Goal: Task Accomplishment & Management: Manage account settings

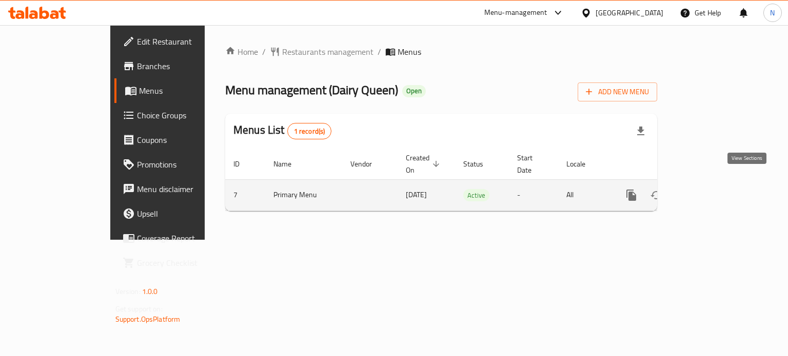
click at [711, 189] on icon "enhanced table" at bounding box center [705, 195] width 12 height 12
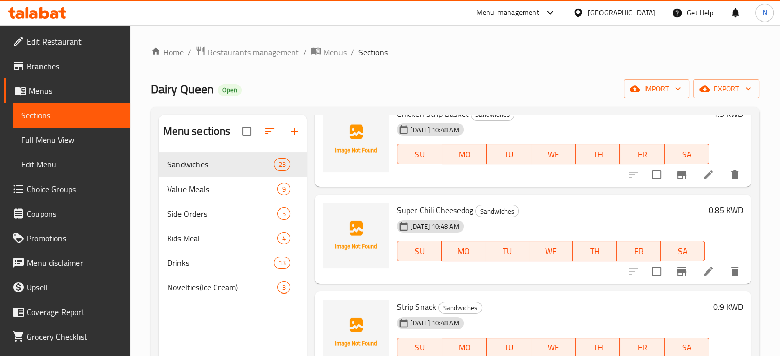
scroll to position [51, 0]
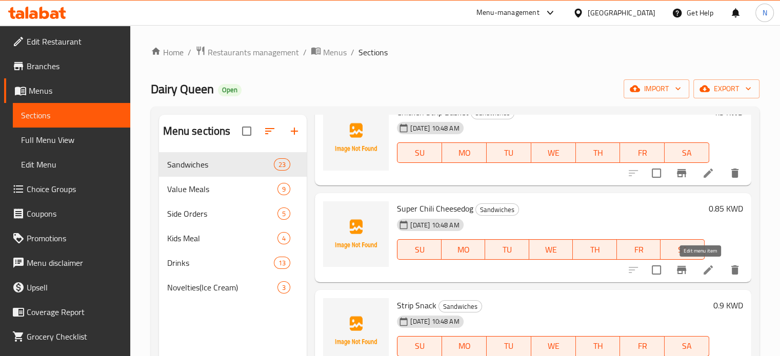
click at [702, 270] on icon at bounding box center [708, 270] width 12 height 12
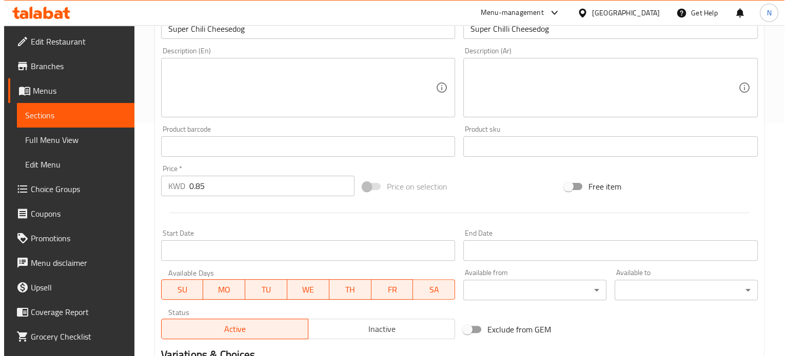
scroll to position [308, 0]
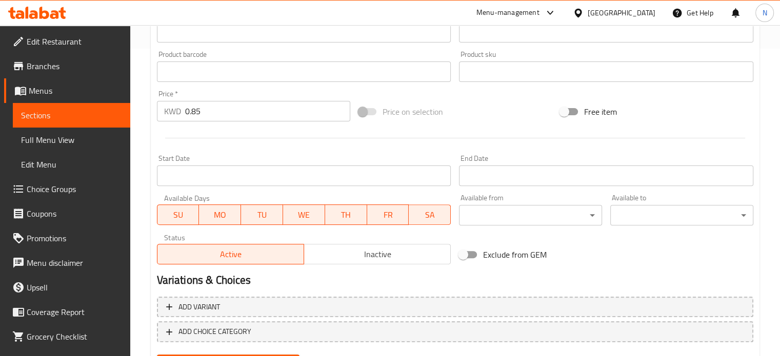
click at [315, 186] on input "Start Date" at bounding box center [304, 176] width 294 height 21
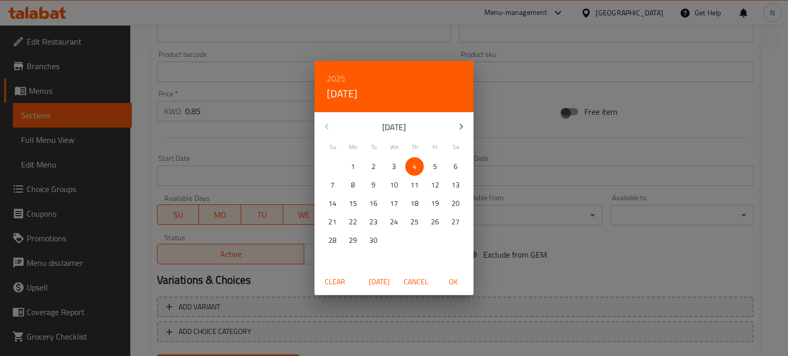
click at [545, 103] on div "2025 Thu, Sep [DATE] Mo Tu We Th Fr Sa 31 1 2 3 4 5 6 7 8 9 10 11 12 13 14 15 1…" at bounding box center [394, 178] width 788 height 356
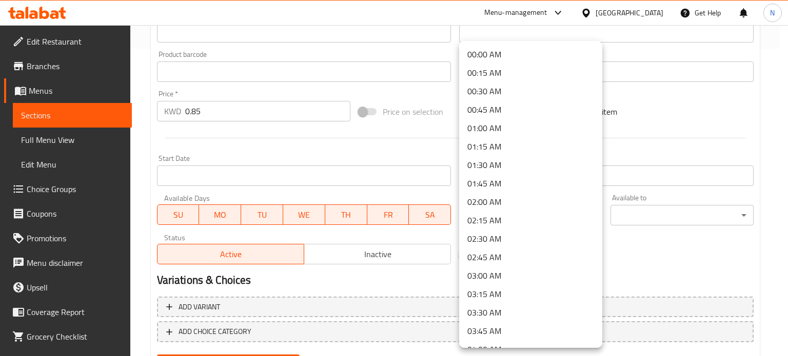
click at [646, 204] on div at bounding box center [394, 178] width 788 height 356
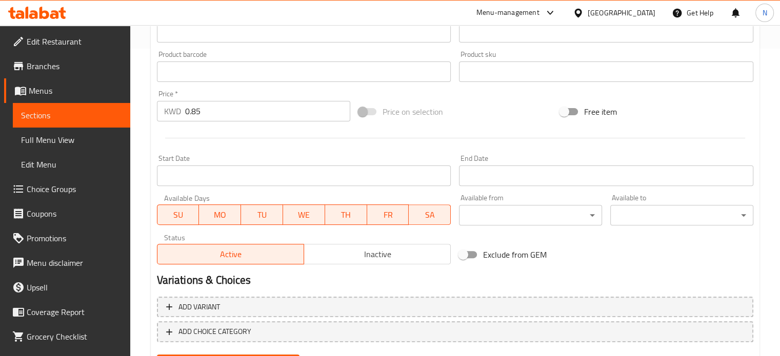
click at [648, 209] on div "00:00 AM 00:15 AM 00:30 AM 00:45 AM 01:00 AM 01:15 AM 01:30 AM 01:45 AM 02:00 A…" at bounding box center [390, 178] width 780 height 356
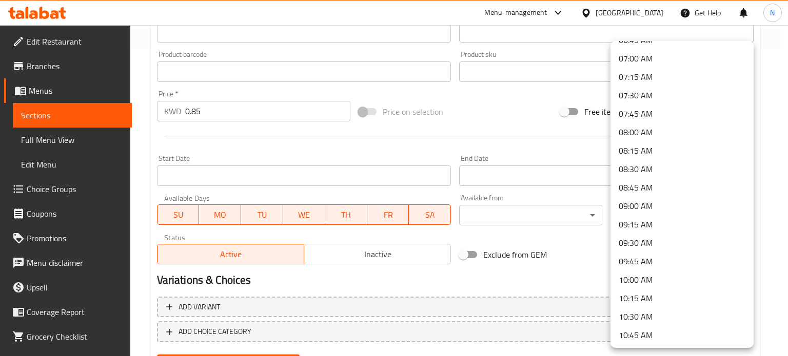
scroll to position [769, 0]
click at [566, 251] on div at bounding box center [394, 178] width 788 height 356
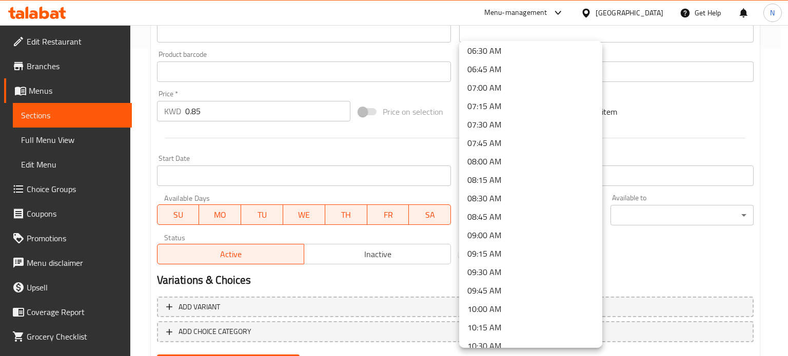
scroll to position [615, 0]
click at [553, 245] on li "11:00 AM" at bounding box center [530, 251] width 143 height 18
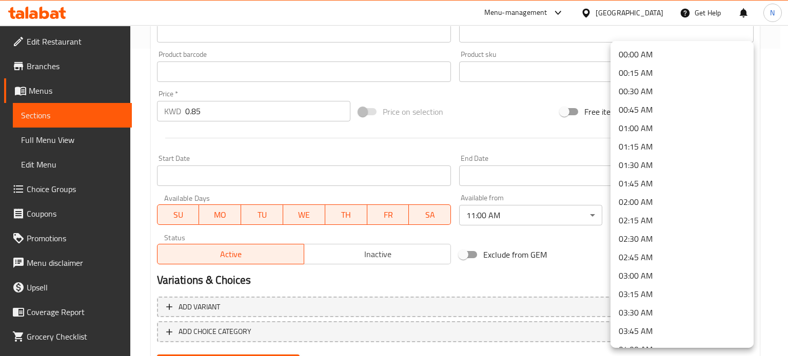
scroll to position [410, 0]
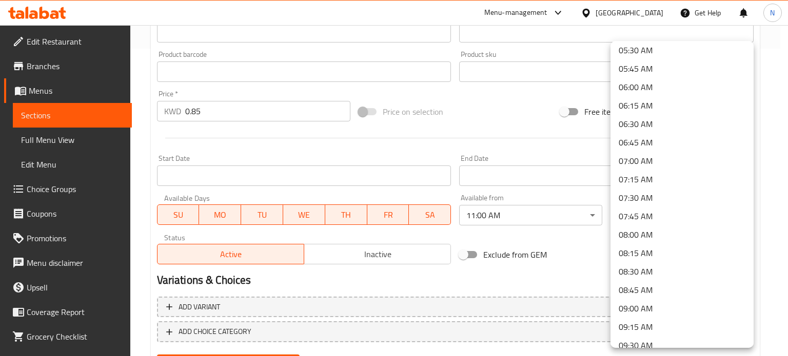
click at [658, 158] on li "07:00 AM" at bounding box center [681, 161] width 143 height 18
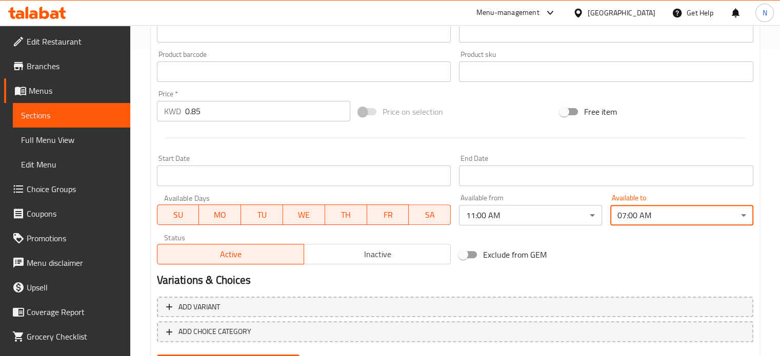
click at [628, 260] on div "Exclude from GEM" at bounding box center [556, 255] width 202 height 28
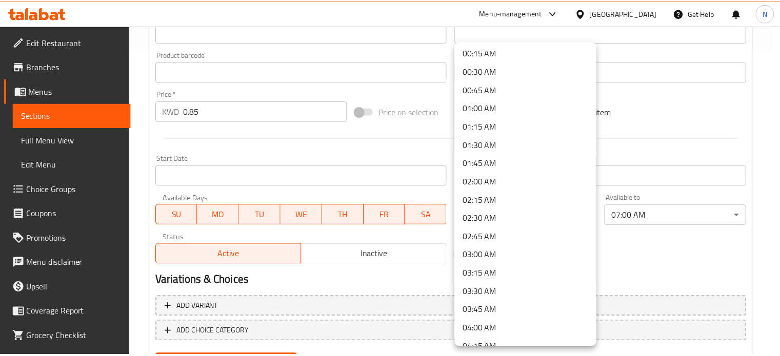
scroll to position [0, 0]
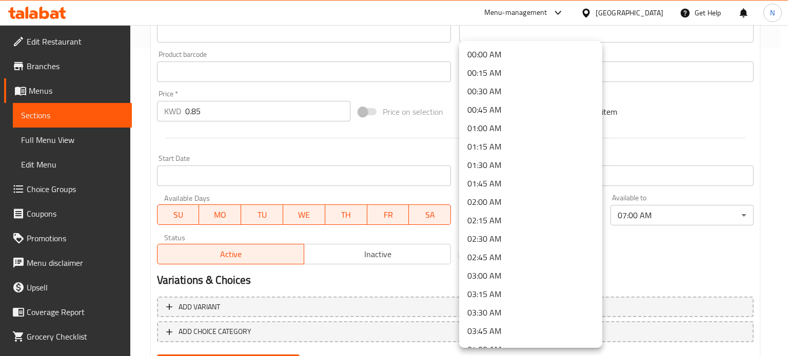
click at [710, 112] on div at bounding box center [394, 178] width 788 height 356
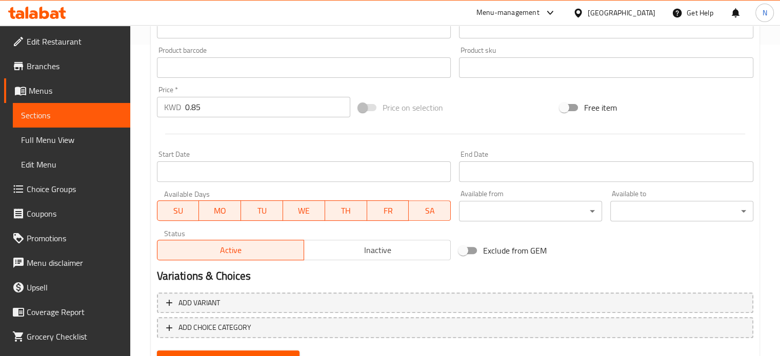
scroll to position [359, 0]
